Goal: Transaction & Acquisition: Purchase product/service

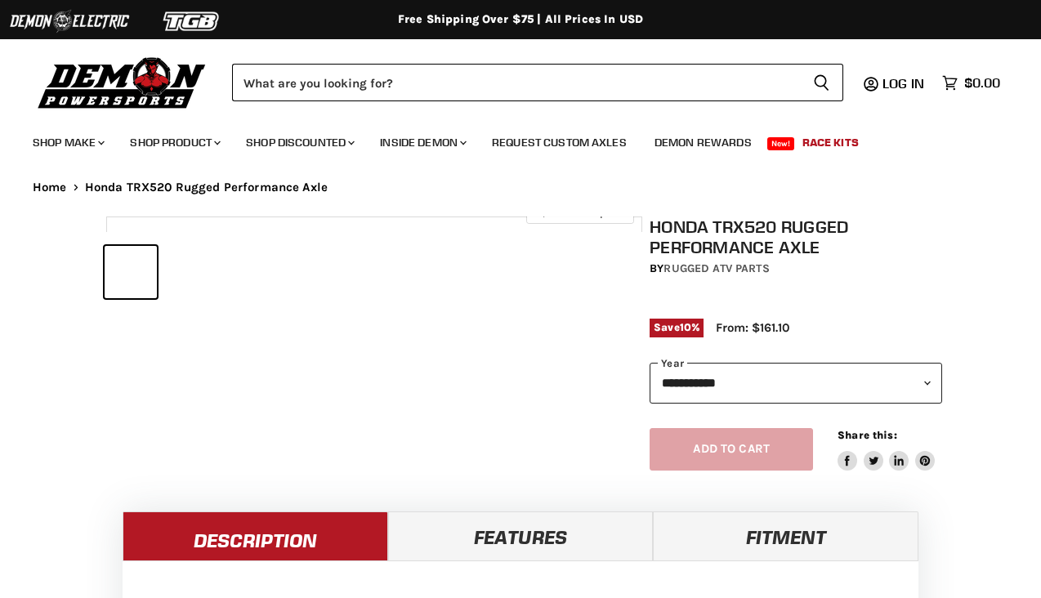
select select "******"
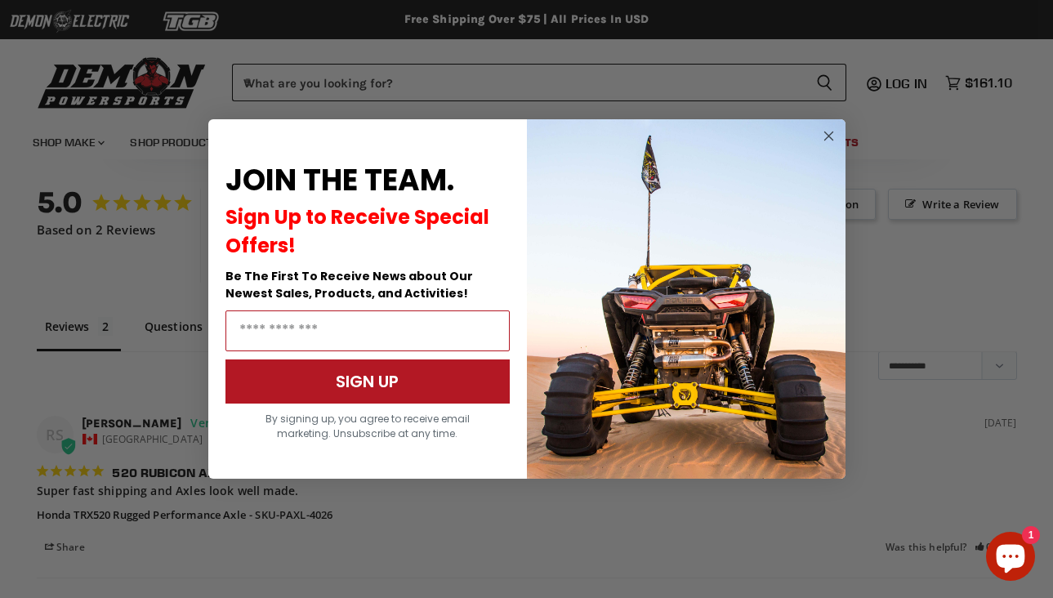
scroll to position [1196, 0]
